Goal: Obtain resource: Obtain resource

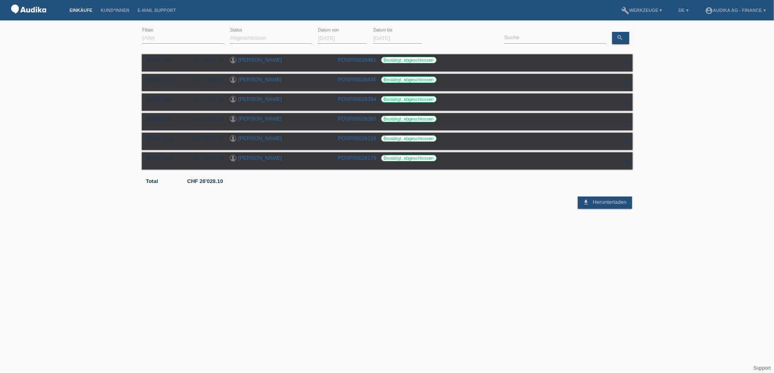
click at [345, 38] on input "01.10.2025" at bounding box center [342, 38] width 49 height 10
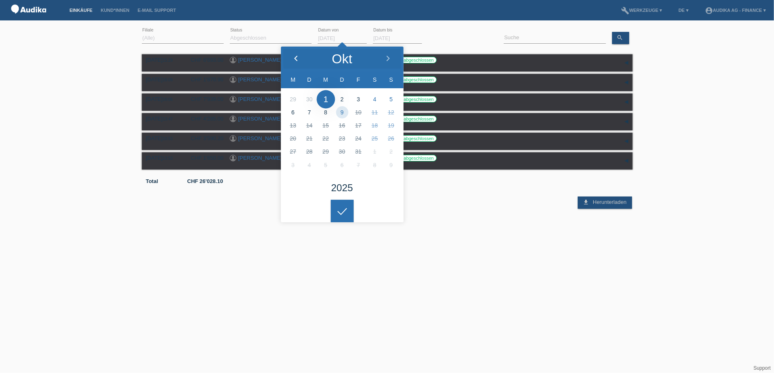
click at [296, 56] on icon at bounding box center [296, 59] width 7 height 7
click at [299, 56] on icon at bounding box center [296, 59] width 7 height 7
type input "01.07.2025"
click at [443, 40] on link "Übernehmen" at bounding box center [448, 38] width 41 height 12
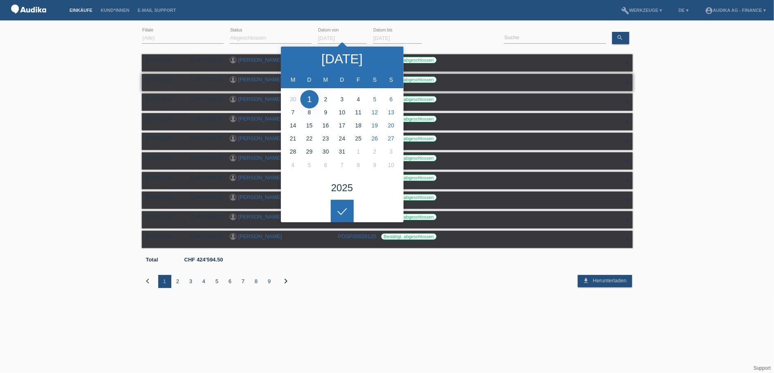
click at [458, 88] on div "07.10.2025 16:09 CHF 1'870.90 Luigi Mondati POSP00028435 Bestätigt, abgeschloss…" at bounding box center [387, 82] width 483 height 12
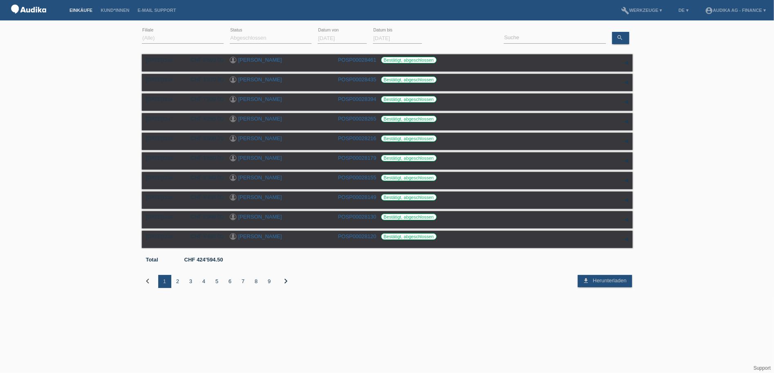
click at [256, 283] on div "8" at bounding box center [256, 281] width 13 height 13
click at [256, 179] on link "[PERSON_NAME]" at bounding box center [260, 178] width 44 height 6
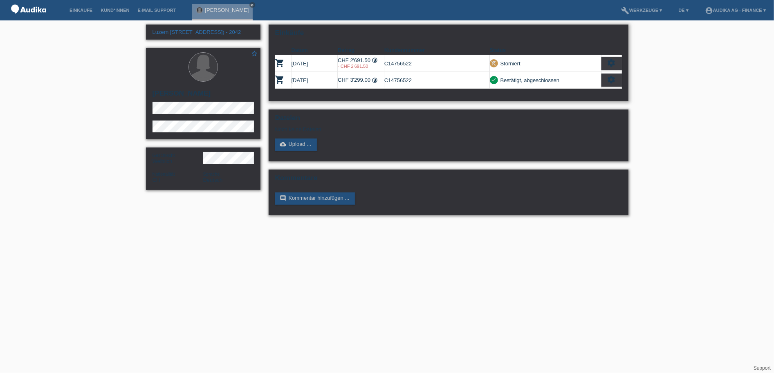
click at [602, 79] on div "settings" at bounding box center [612, 80] width 20 height 13
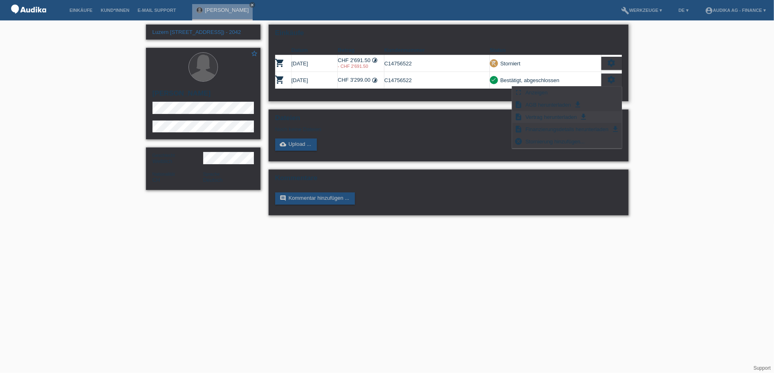
click at [549, 117] on span "Vertrag herunterladen" at bounding box center [551, 117] width 54 height 10
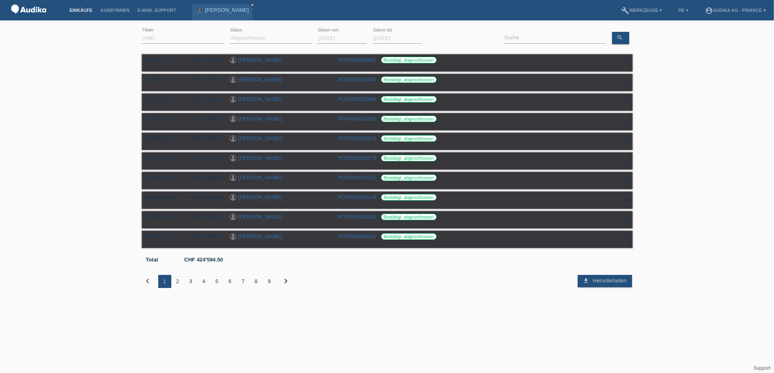
click at [285, 279] on icon "chevron_right" at bounding box center [286, 281] width 10 height 10
click at [268, 282] on div "9" at bounding box center [269, 281] width 13 height 13
click at [285, 280] on icon "chevron_right" at bounding box center [286, 281] width 10 height 10
click at [170, 280] on div "1" at bounding box center [164, 281] width 13 height 13
click at [248, 137] on link "[PERSON_NAME]" at bounding box center [260, 138] width 44 height 6
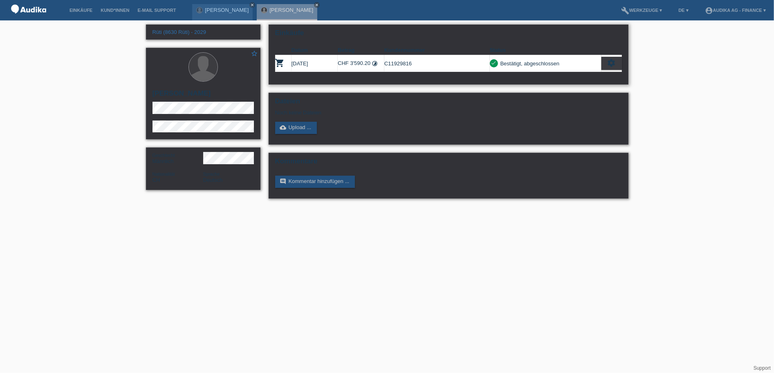
click at [609, 63] on icon "settings" at bounding box center [611, 62] width 9 height 9
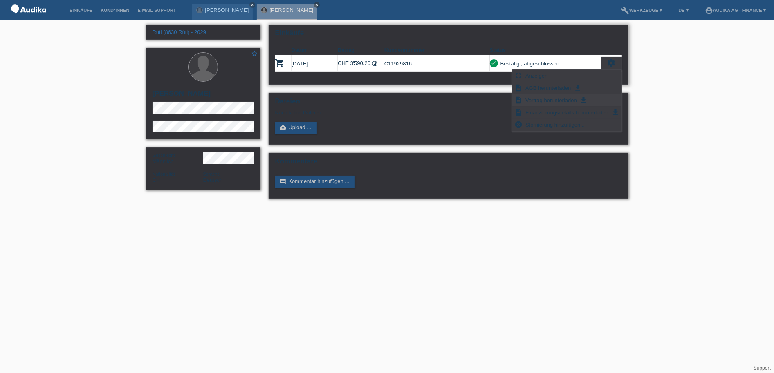
click at [560, 98] on span "Vertrag herunterladen" at bounding box center [551, 100] width 54 height 10
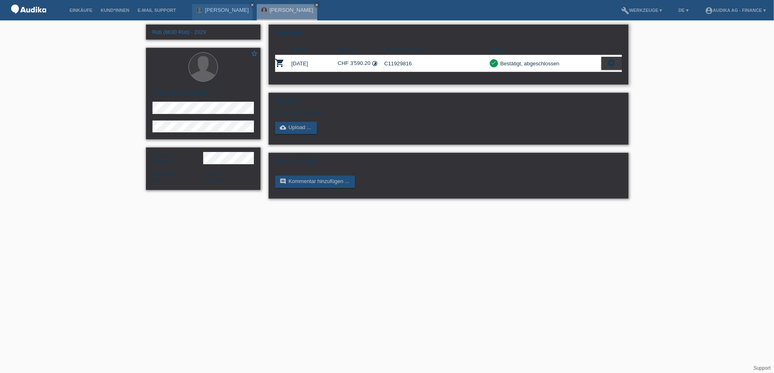
click at [606, 62] on div "settings" at bounding box center [612, 63] width 20 height 13
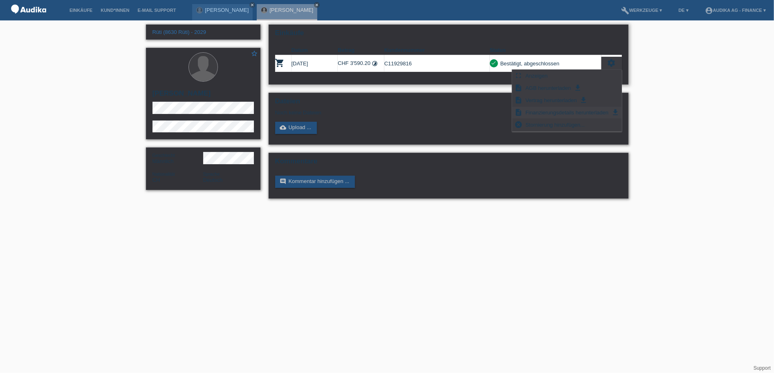
click at [565, 107] on div "description Finanzierungsdetails herunterladen get_app" at bounding box center [566, 113] width 109 height 12
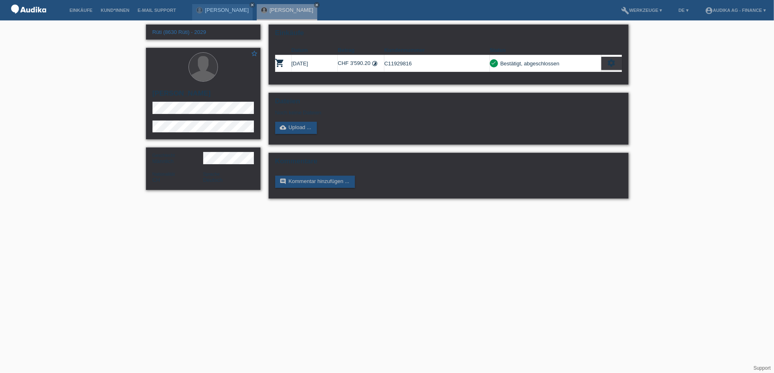
click at [266, 207] on html "Einkäufe Kund*innen E-Mail Support [PERSON_NAME] close menu" at bounding box center [387, 103] width 774 height 207
